Goal: Information Seeking & Learning: Check status

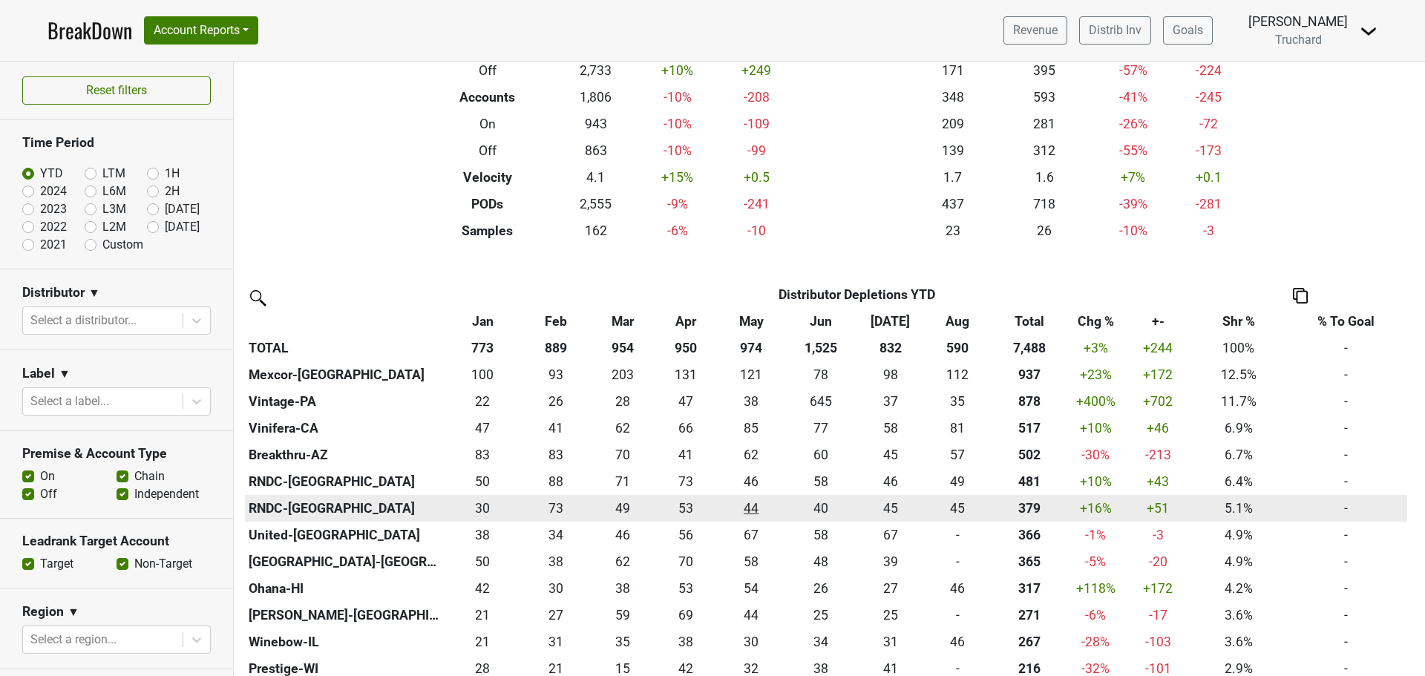
scroll to position [223, 0]
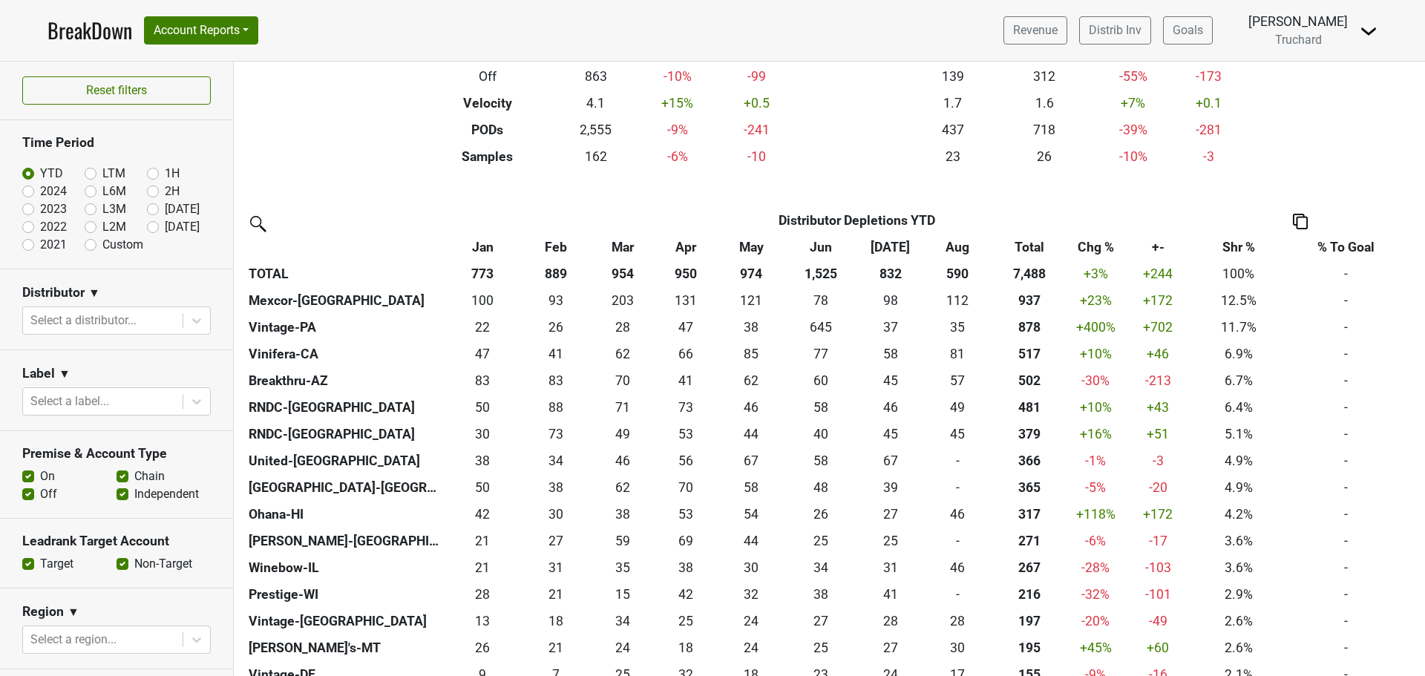
click at [194, 212] on label "[DATE]" at bounding box center [182, 209] width 35 height 18
click at [194, 212] on input "[DATE]" at bounding box center [176, 207] width 59 height 15
radio input "true"
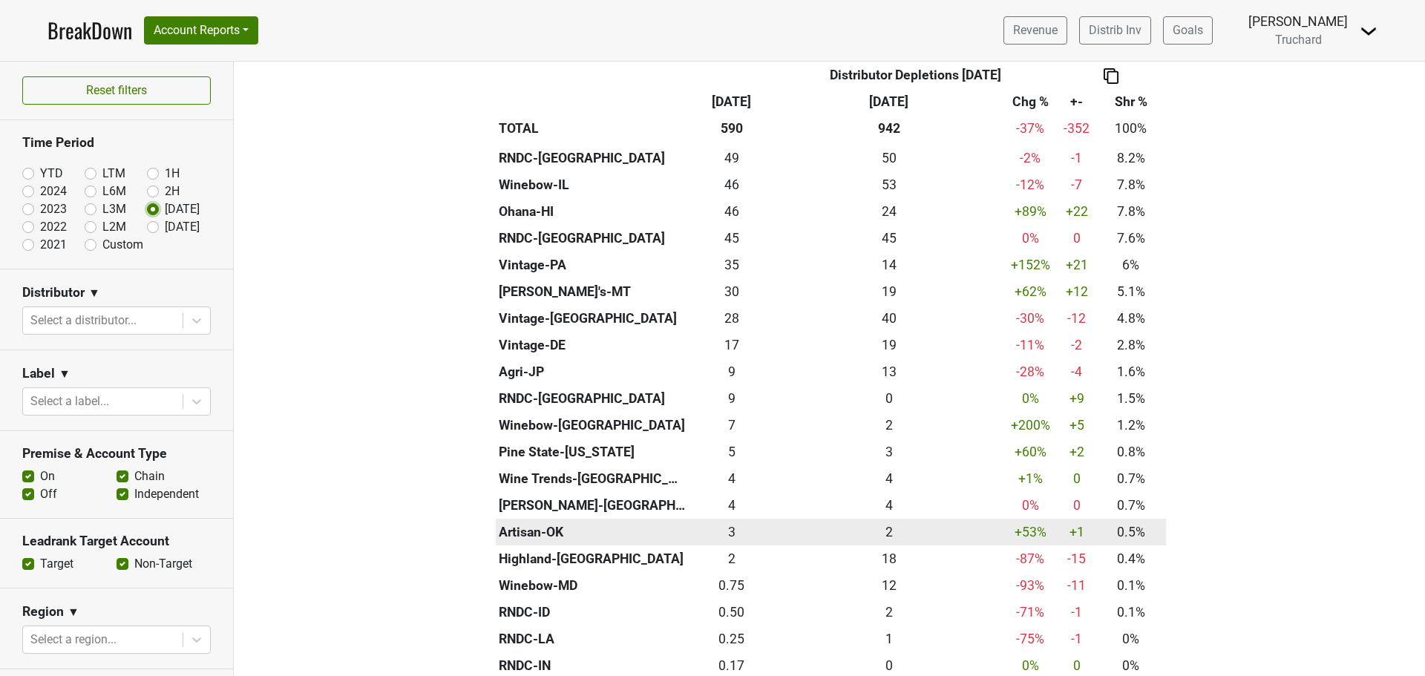
scroll to position [0, 0]
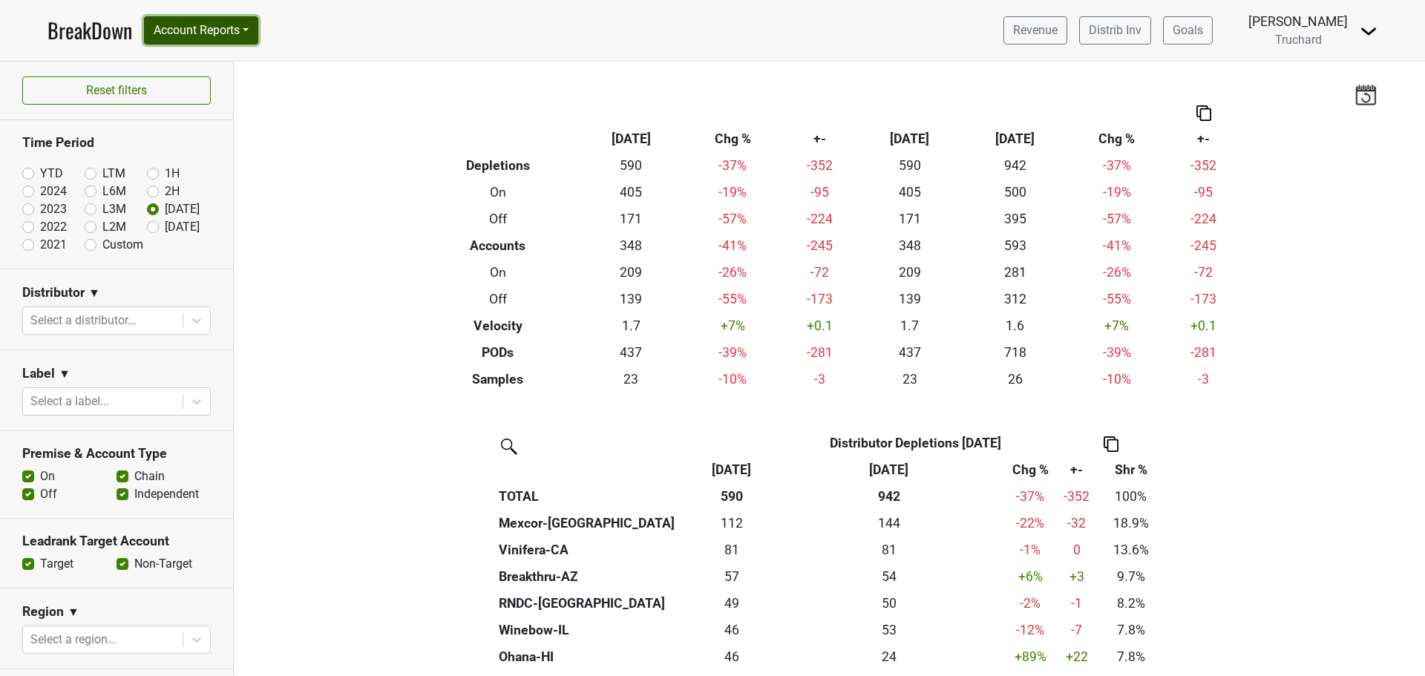
click at [230, 38] on button "Account Reports" at bounding box center [201, 30] width 114 height 28
click at [221, 70] on link "SuperRanker" at bounding box center [210, 65] width 131 height 24
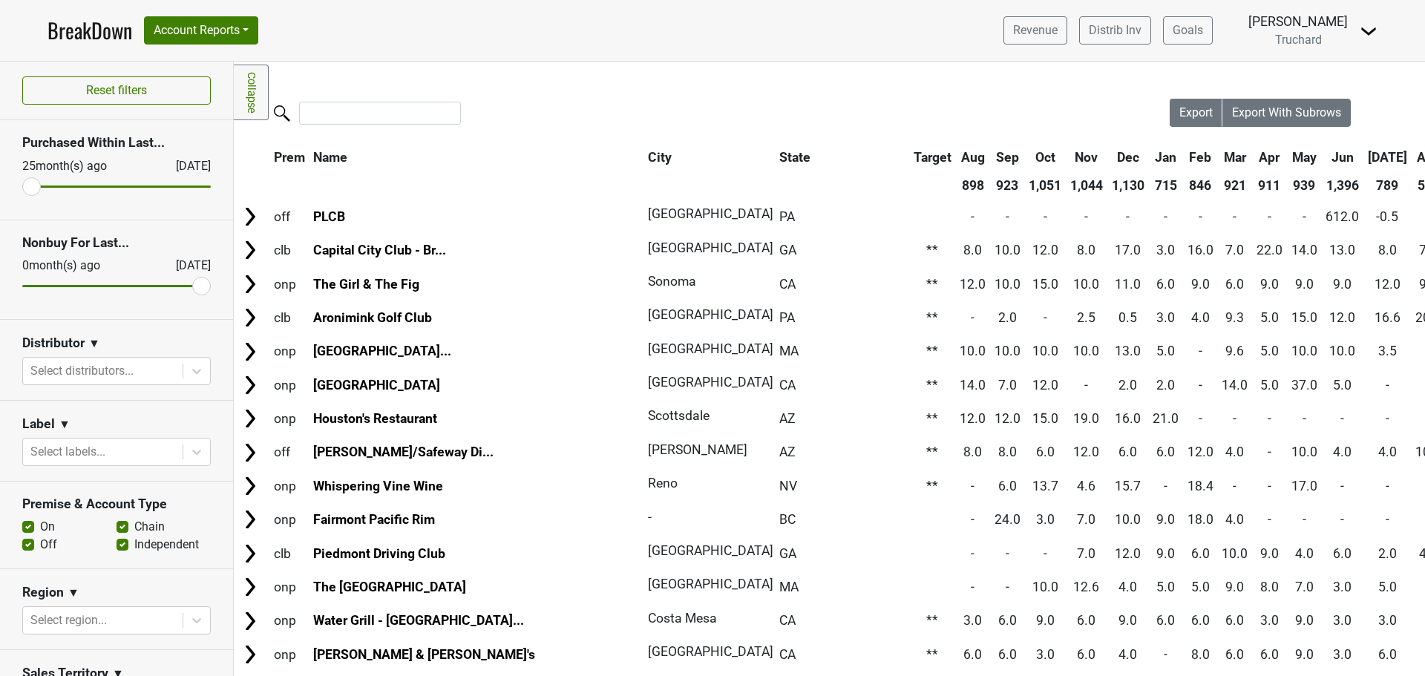
click at [1413, 158] on th "Aug" at bounding box center [1429, 157] width 33 height 27
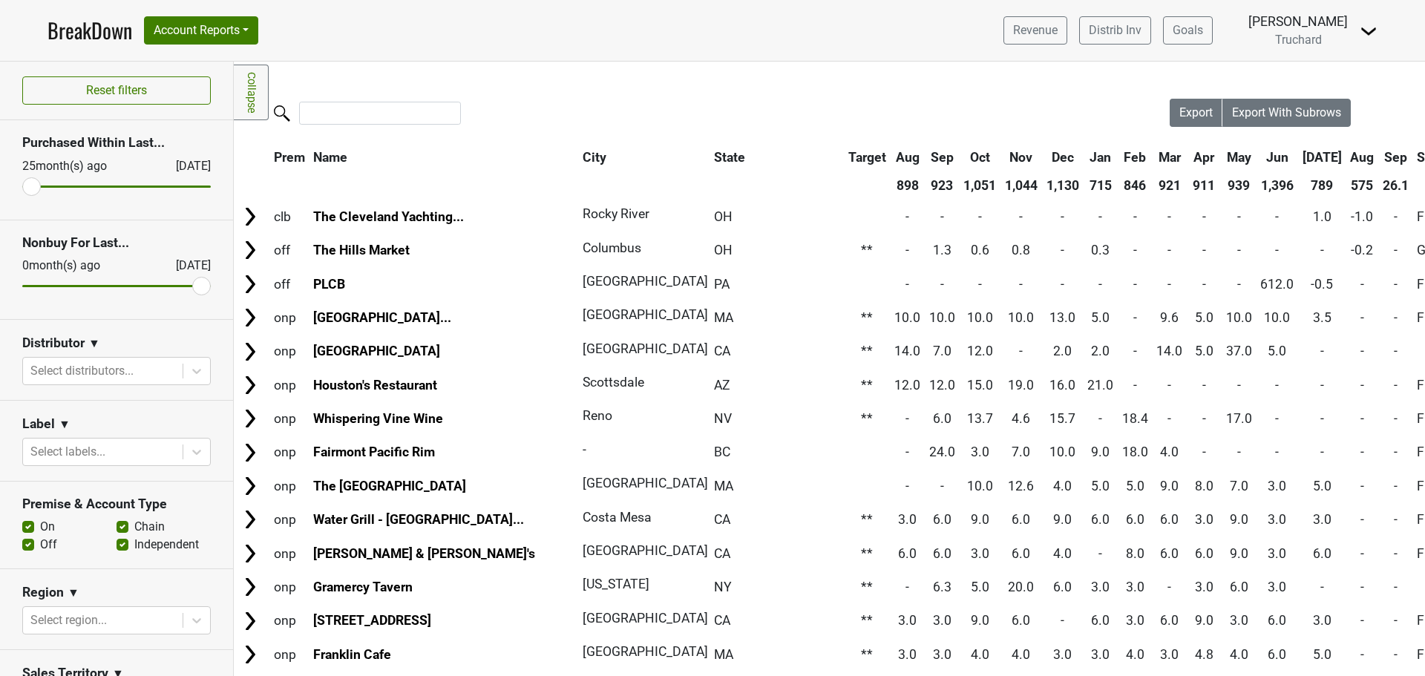
click at [1347, 158] on th "Aug" at bounding box center [1362, 157] width 31 height 27
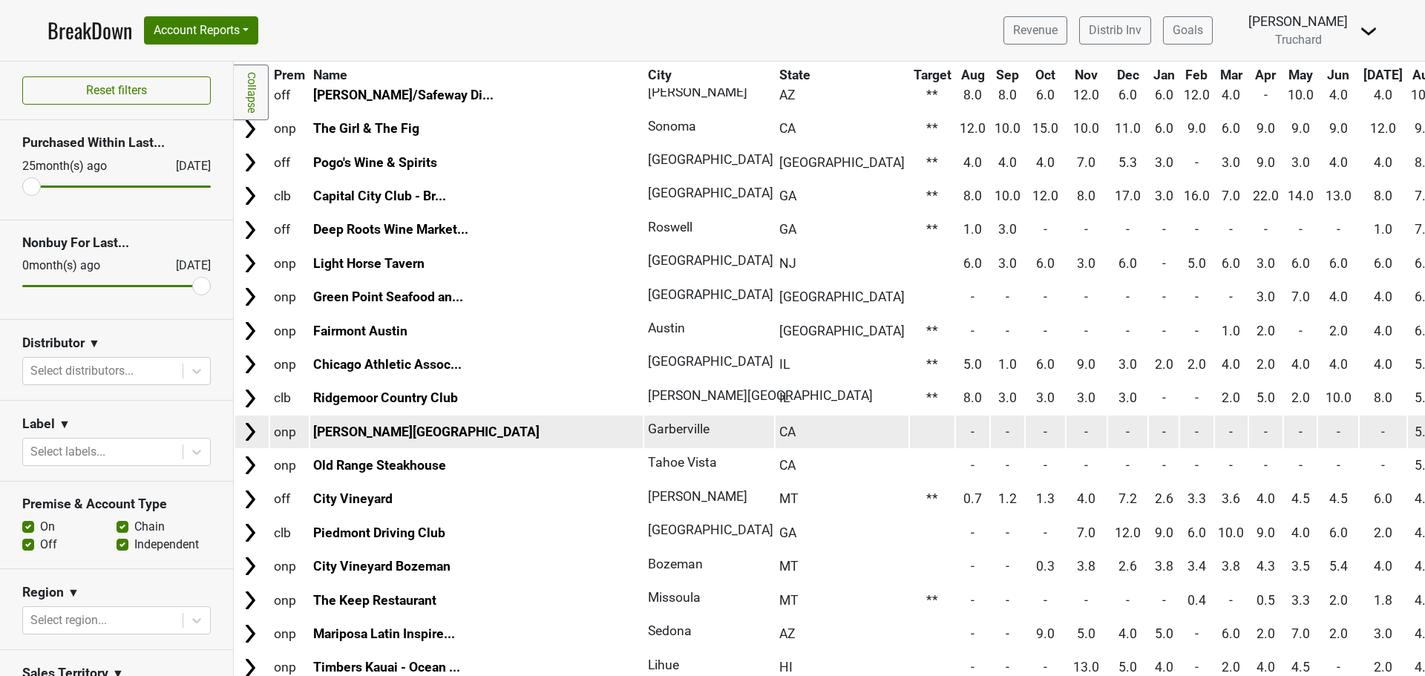
scroll to position [297, 0]
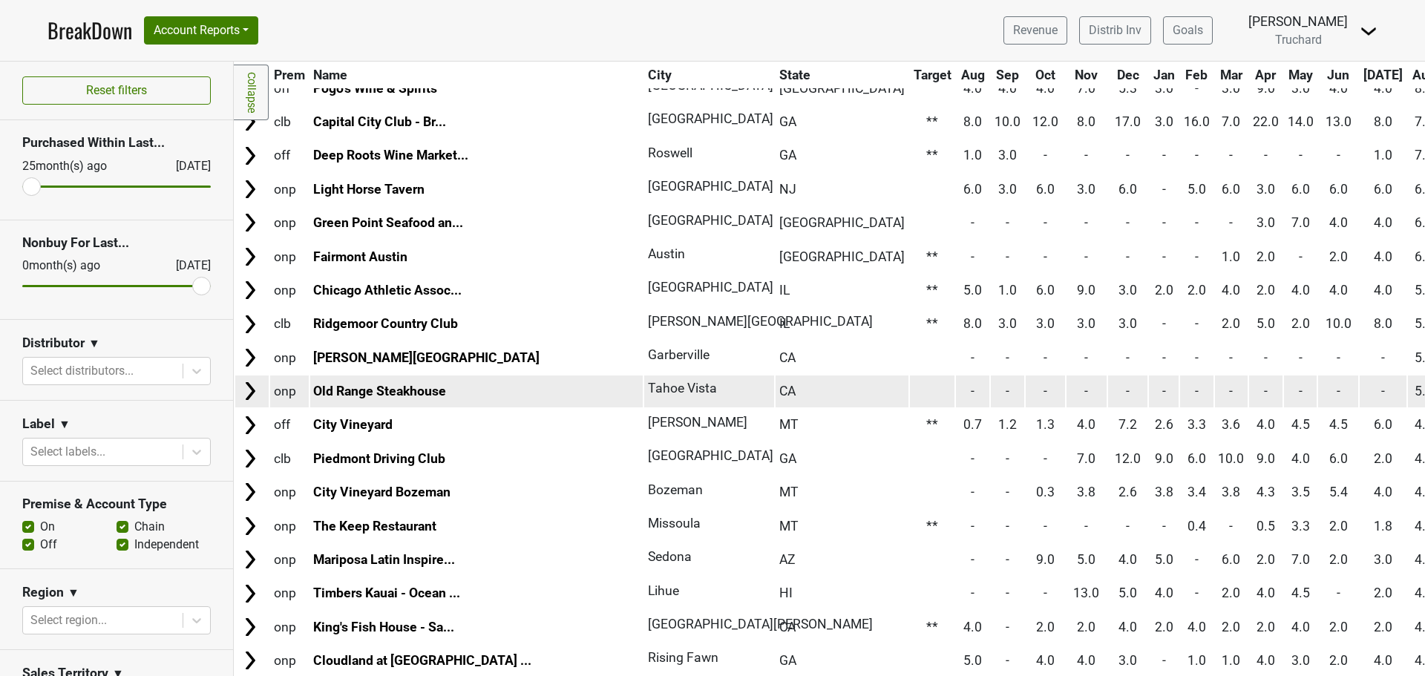
drag, startPoint x: 452, startPoint y: 393, endPoint x: 305, endPoint y: 393, distance: 147.0
click at [305, 393] on tr "onp Old Range Steakhouse [GEOGRAPHIC_DATA] CA - - - - - - - - - - - - 5.0 Gain^" at bounding box center [1395, 392] width 2321 height 32
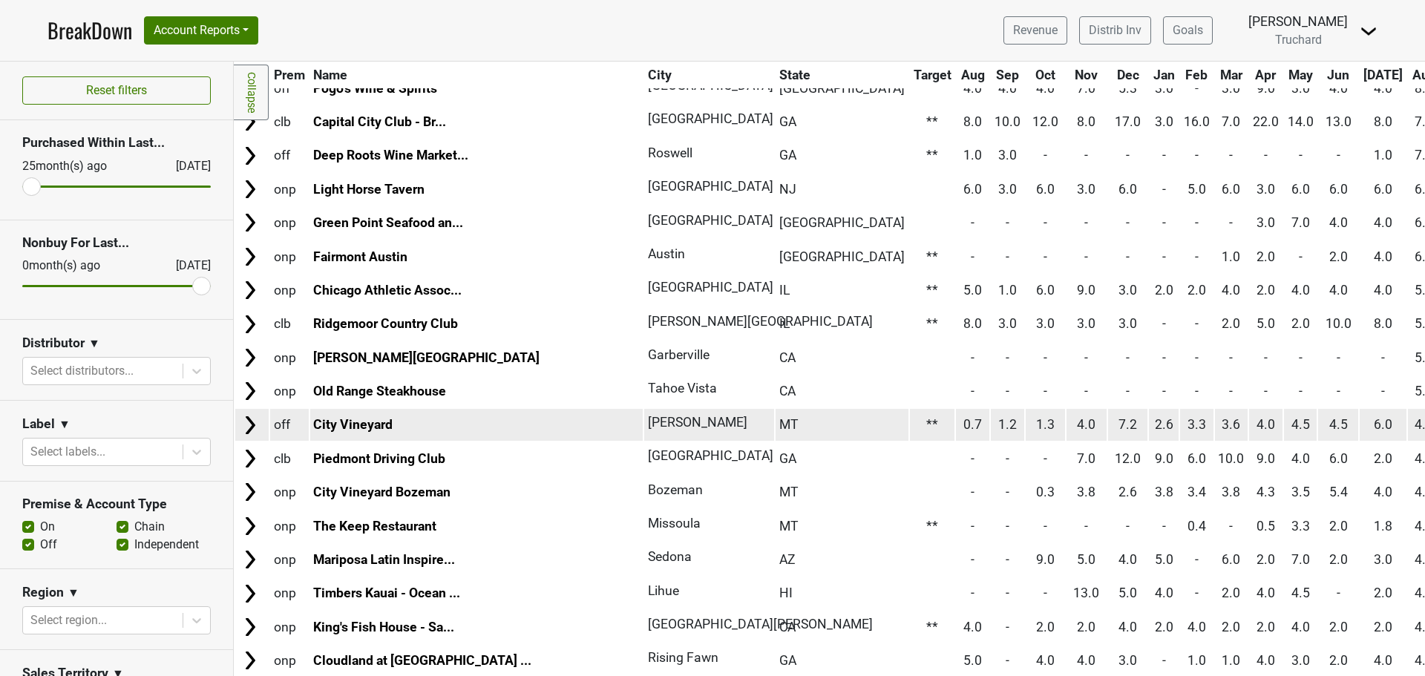
copy tr "Old Range Steakhouse"
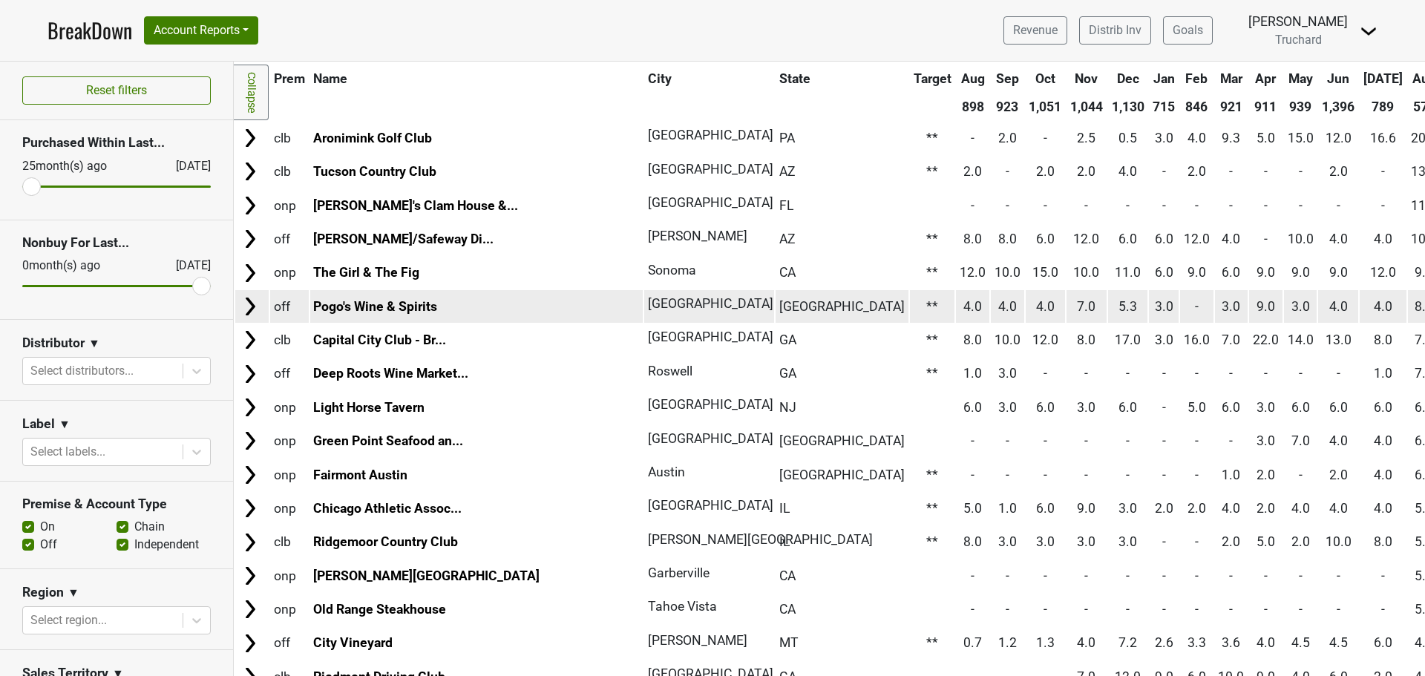
scroll to position [74, 0]
